Goal: Information Seeking & Learning: Learn about a topic

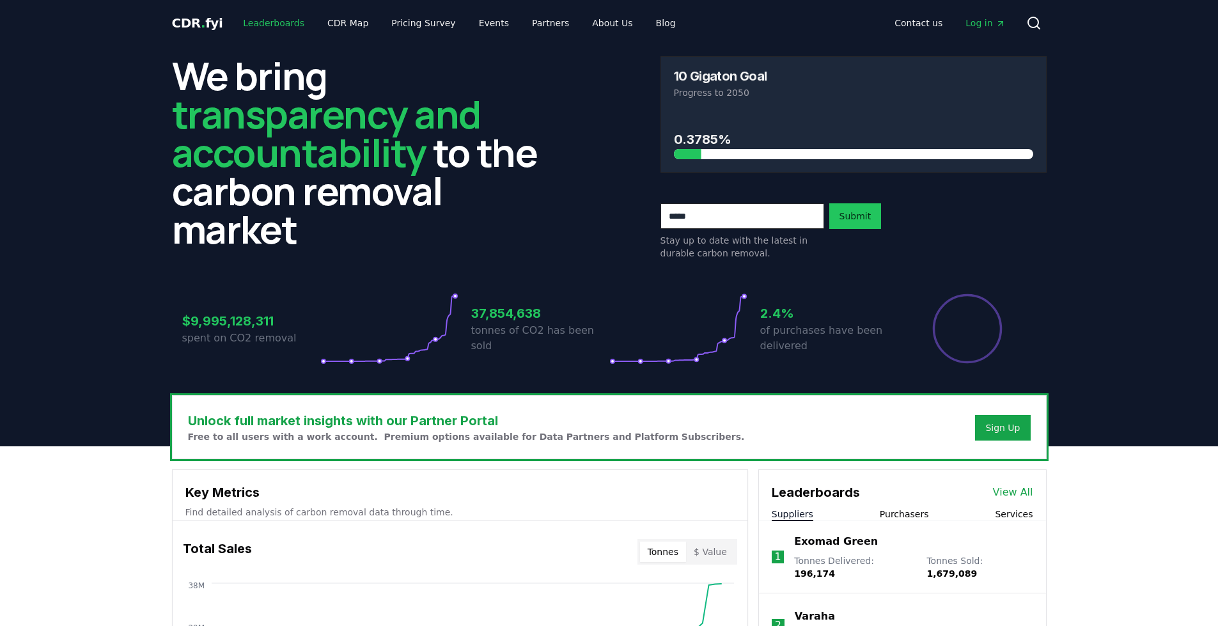
click at [287, 25] on link "Leaderboards" at bounding box center [274, 23] width 82 height 23
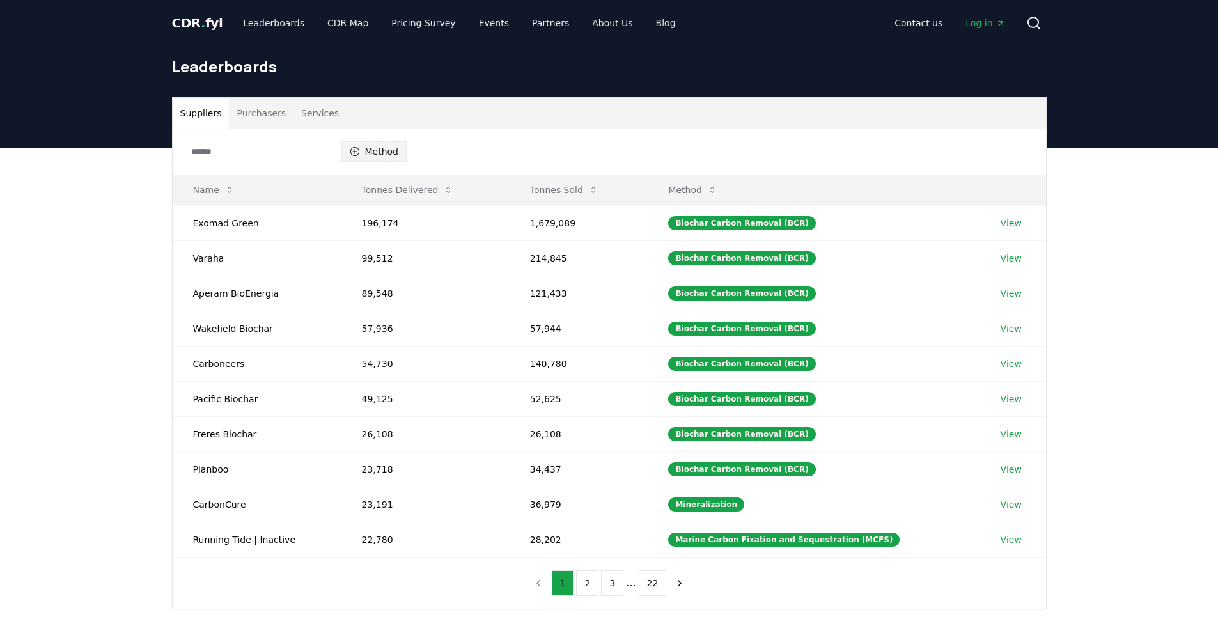
click at [376, 155] on button "Method" at bounding box center [374, 151] width 66 height 20
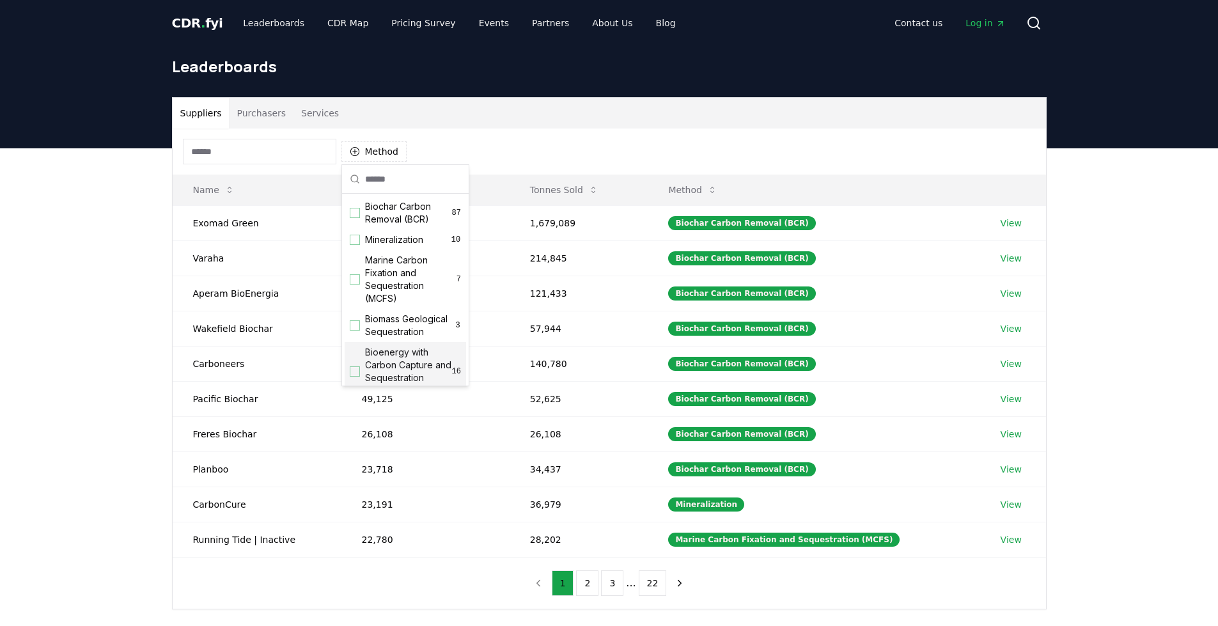
click at [415, 373] on span "Bioenergy with Carbon Capture and Sequestration (BECCS)" at bounding box center [408, 371] width 87 height 51
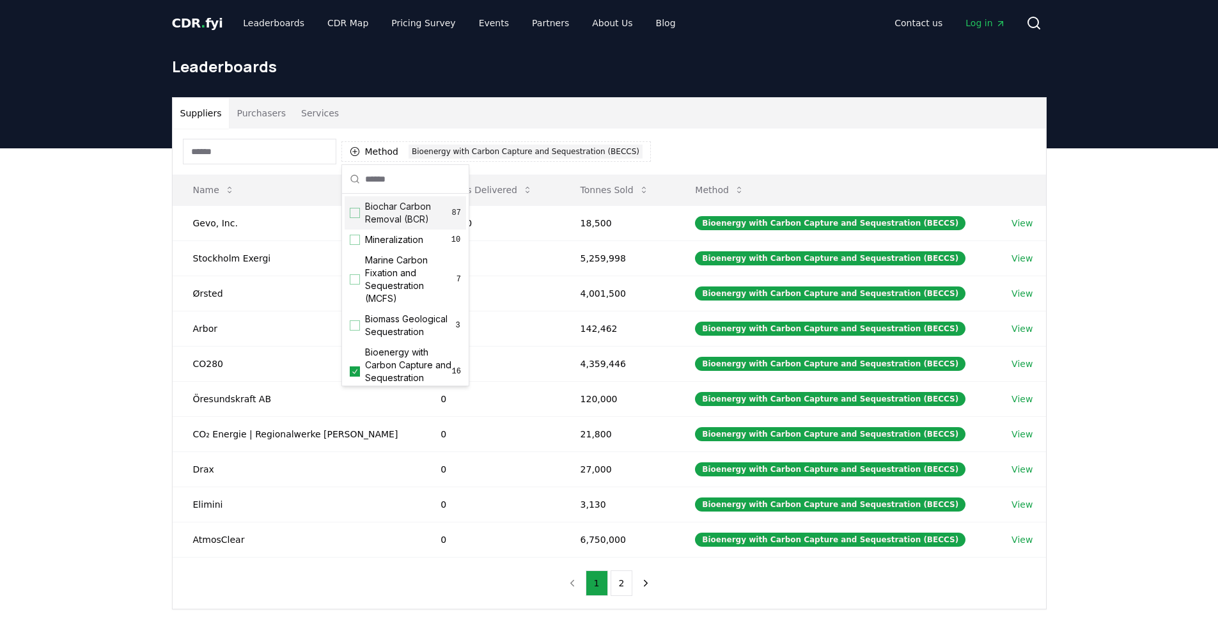
click at [408, 121] on div "Suppliers Purchasers Services" at bounding box center [609, 113] width 873 height 31
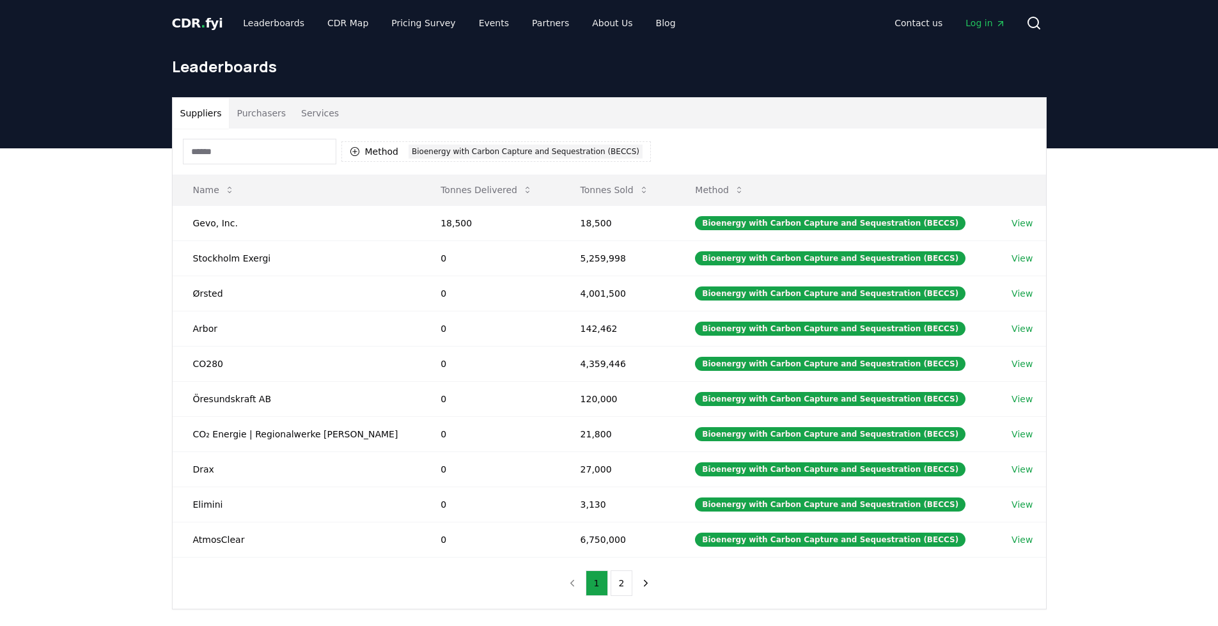
click at [258, 115] on button "Purchasers" at bounding box center [261, 113] width 65 height 31
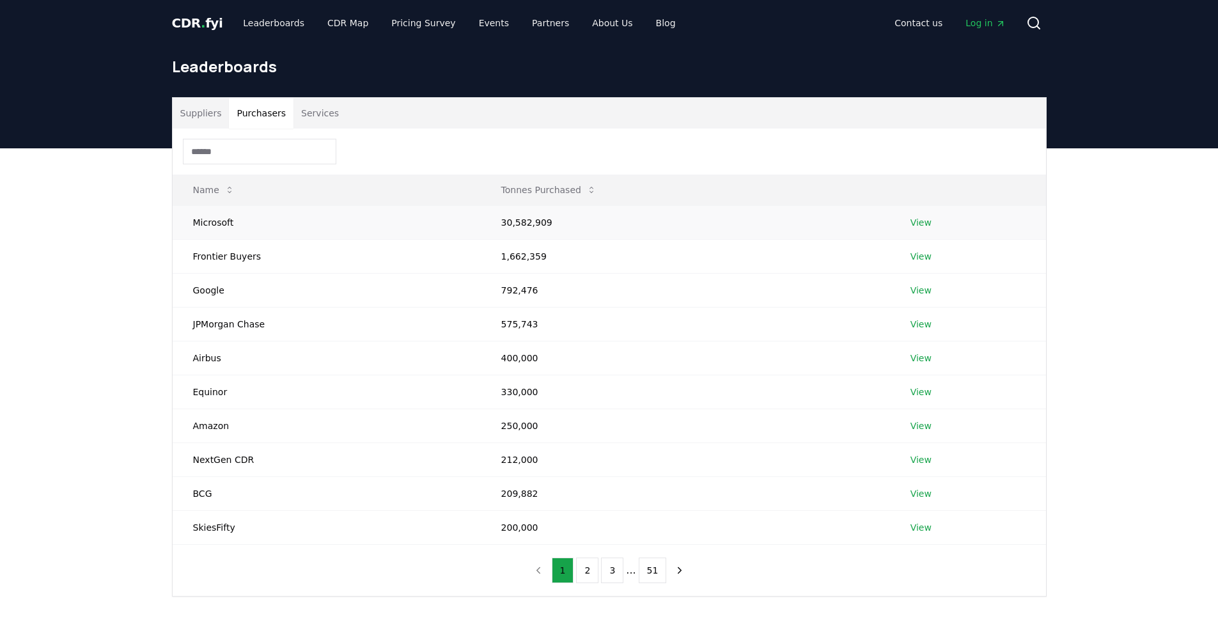
click at [918, 229] on td "View" at bounding box center [968, 222] width 156 height 34
click at [917, 226] on link "View" at bounding box center [920, 222] width 21 height 13
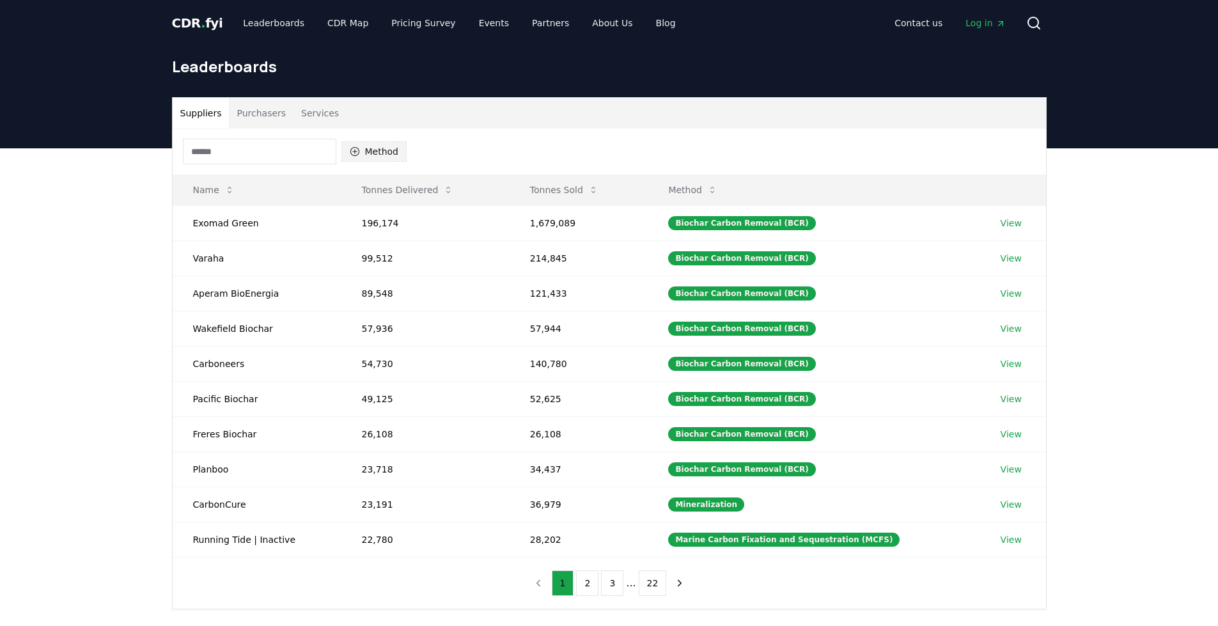
click at [363, 153] on button "Method" at bounding box center [374, 151] width 66 height 20
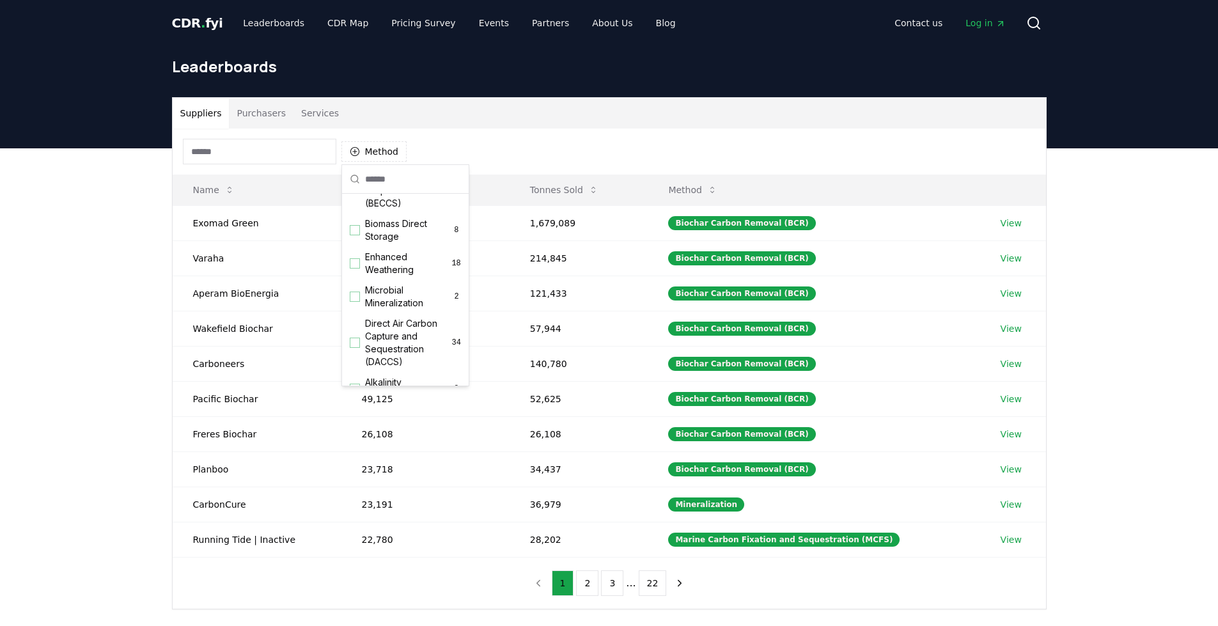
scroll to position [149, 0]
click at [354, 228] on div "Suggestions" at bounding box center [355, 222] width 10 height 10
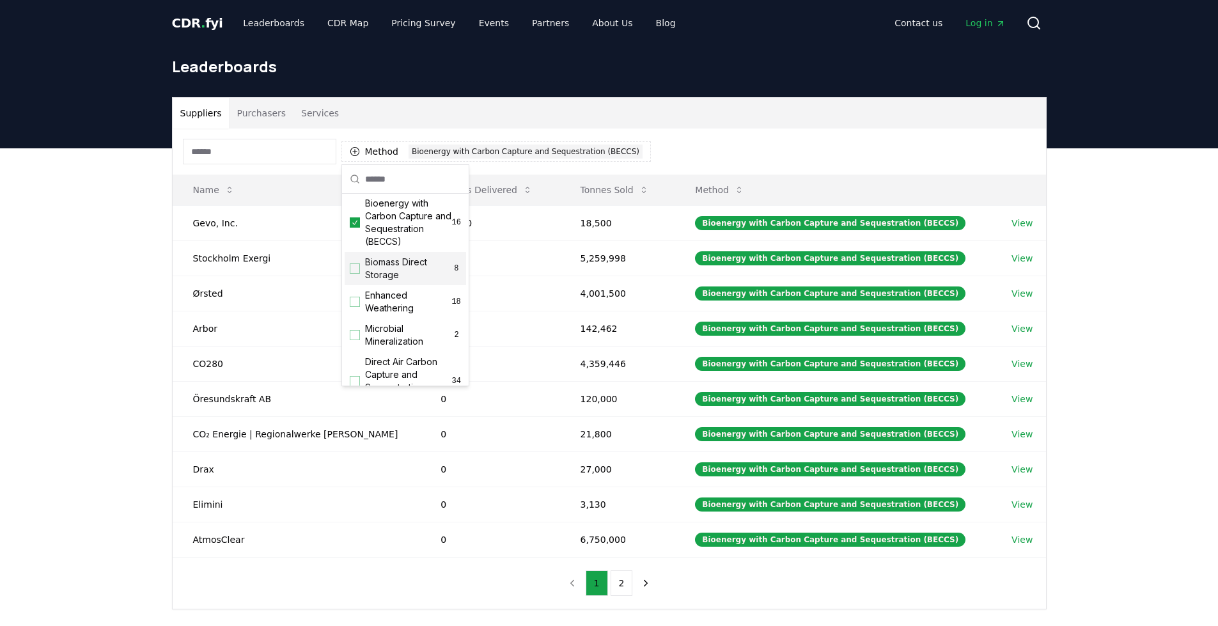
click at [947, 602] on div "Method 1 Bioenergy with Carbon Capture and Sequestration (BECCS) Name Tonnes De…" at bounding box center [609, 368] width 873 height 480
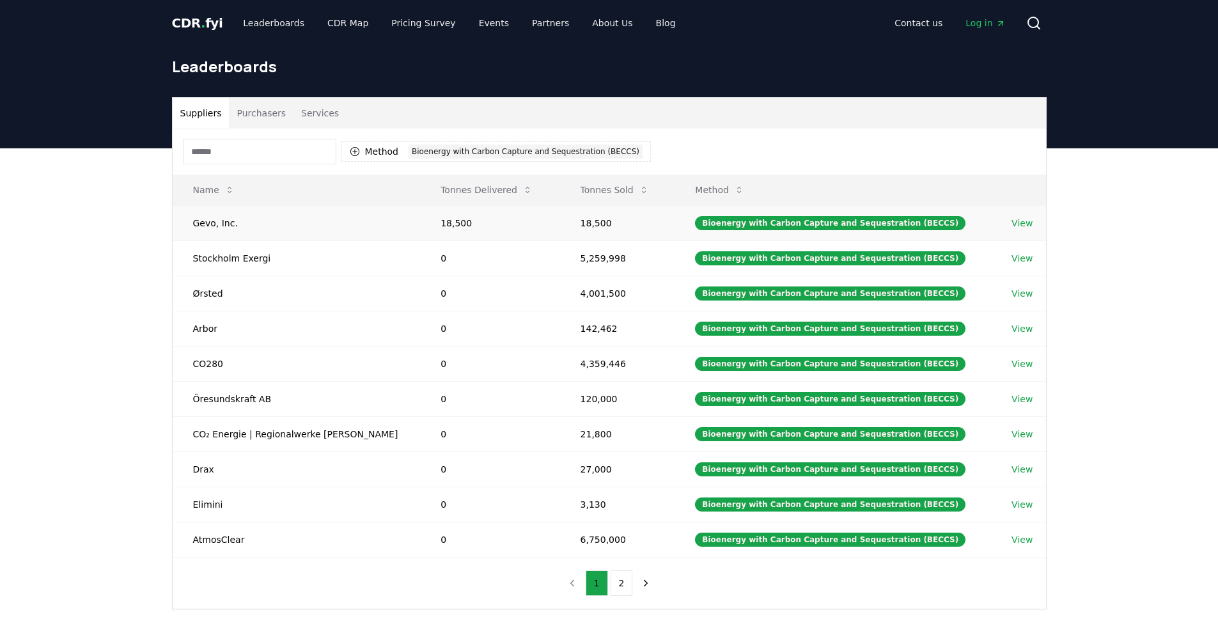
click at [1021, 228] on link "View" at bounding box center [1021, 223] width 21 height 13
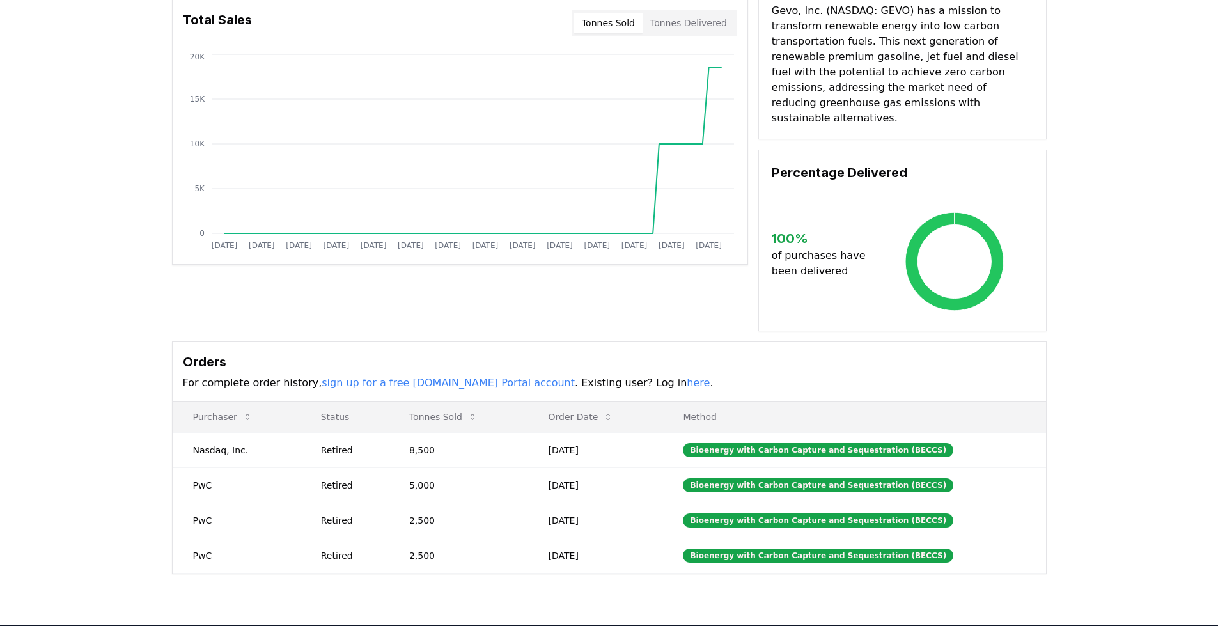
scroll to position [128, 0]
